Goal: Information Seeking & Learning: Learn about a topic

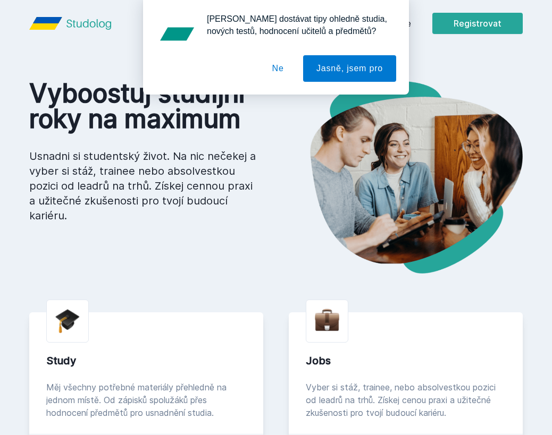
click at [267, 62] on button "Ne" at bounding box center [278, 68] width 38 height 27
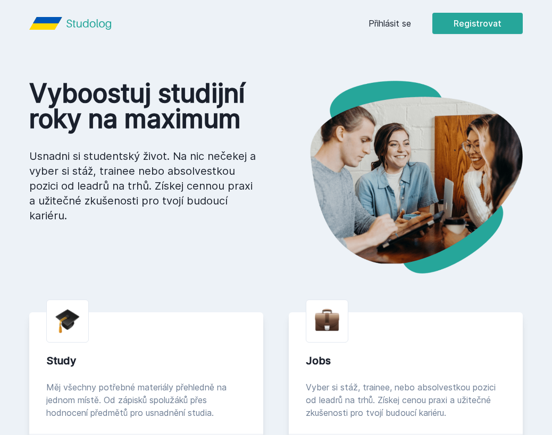
click at [388, 23] on link "Přihlásit se" at bounding box center [389, 23] width 43 height 13
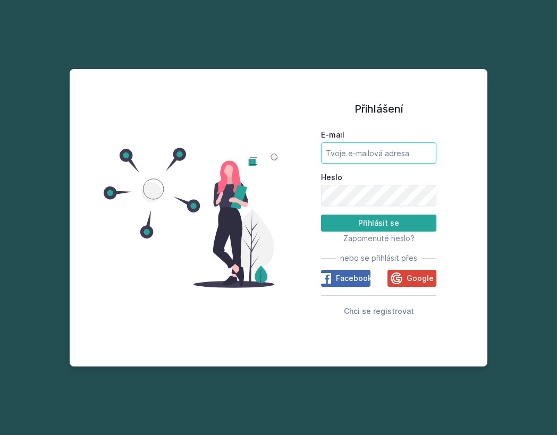
click at [386, 161] on input "E-mail" at bounding box center [378, 153] width 115 height 21
type input "[EMAIL_ADDRESS][DOMAIN_NAME]"
click at [321, 215] on button "Přihlásit se" at bounding box center [378, 223] width 115 height 17
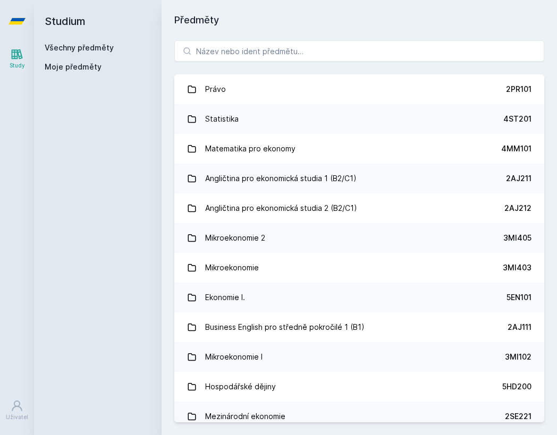
click at [350, 64] on div "Právo 2PR101 Statistika 4ST201 Matematika pro ekonomy 4MM101 Angličtina pro eko…" at bounding box center [360, 232] width 396 height 408
click at [346, 57] on input "search" at bounding box center [359, 50] width 370 height 21
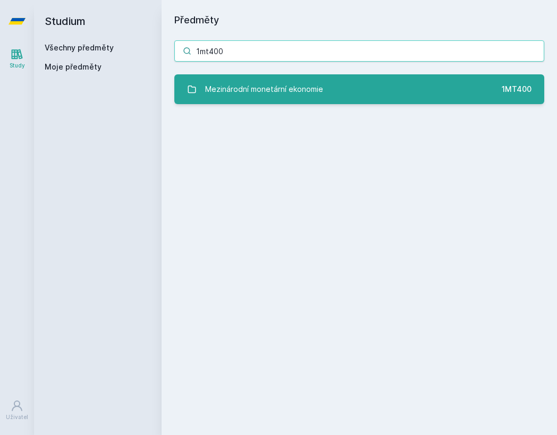
type input "1mt400"
click at [261, 81] on div "Mezinárodní monetární ekonomie" at bounding box center [264, 89] width 118 height 21
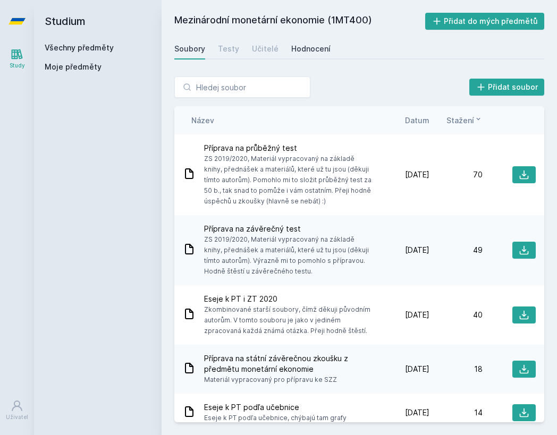
click at [311, 45] on div "Hodnocení" at bounding box center [310, 49] width 39 height 11
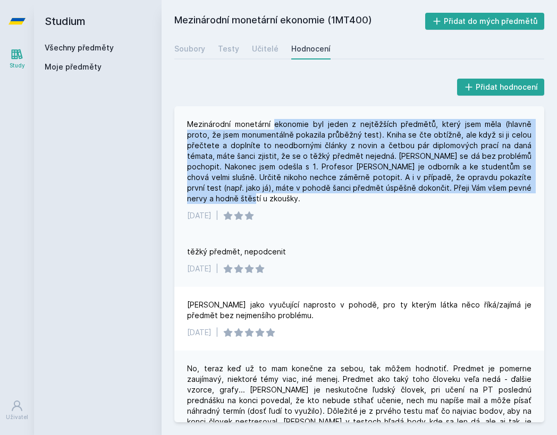
drag, startPoint x: 280, startPoint y: 121, endPoint x: 337, endPoint y: 196, distance: 93.7
click at [337, 196] on div "Mezinárodní monetární ekonomie byl jeden z nejtěžších předmětů, který jsem měla…" at bounding box center [359, 161] width 345 height 85
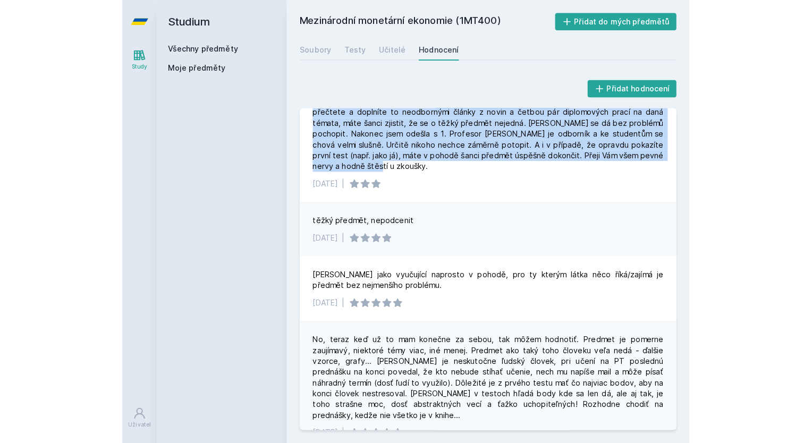
scroll to position [53, 0]
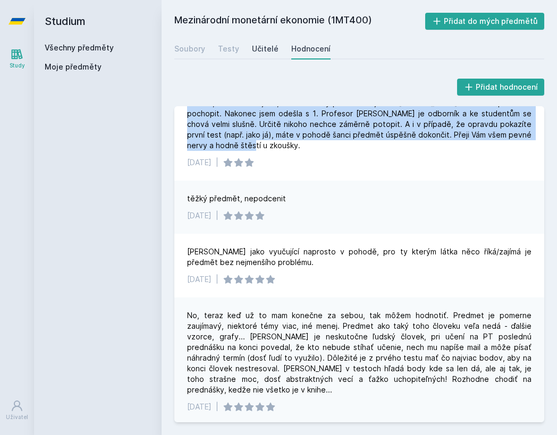
click at [254, 46] on div "Učitelé" at bounding box center [265, 49] width 27 height 11
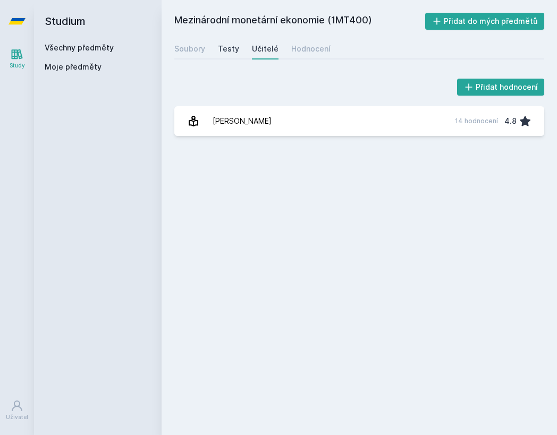
click at [226, 49] on div "Testy" at bounding box center [228, 49] width 21 height 11
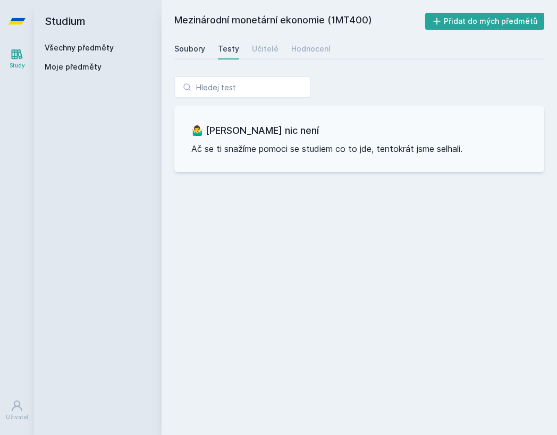
click at [194, 46] on div "Soubory" at bounding box center [189, 49] width 31 height 11
